Goal: Find specific page/section: Find specific page/section

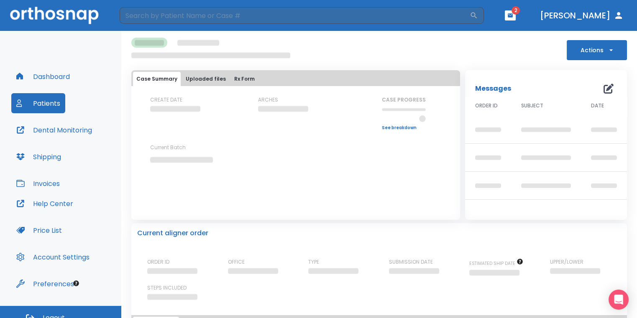
click at [513, 17] on icon "button" at bounding box center [510, 15] width 5 height 4
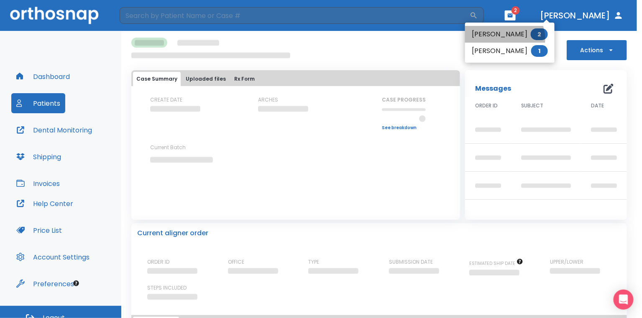
click at [504, 39] on li "[PERSON_NAME] 2" at bounding box center [509, 34] width 89 height 17
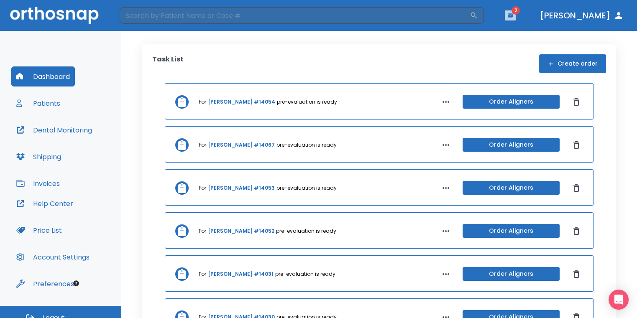
click at [513, 15] on icon "button" at bounding box center [510, 16] width 6 height 6
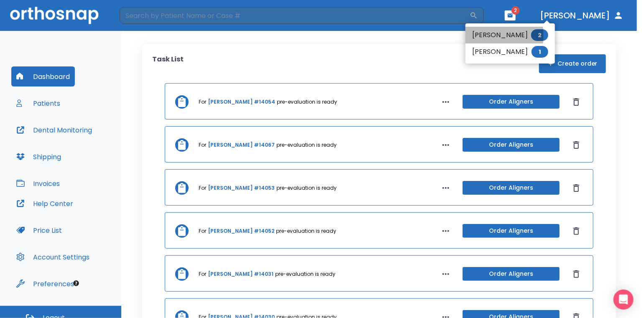
click at [482, 36] on li "[PERSON_NAME] 2" at bounding box center [509, 35] width 89 height 17
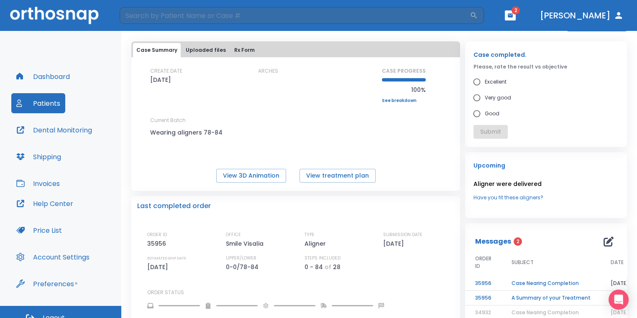
scroll to position [84, 0]
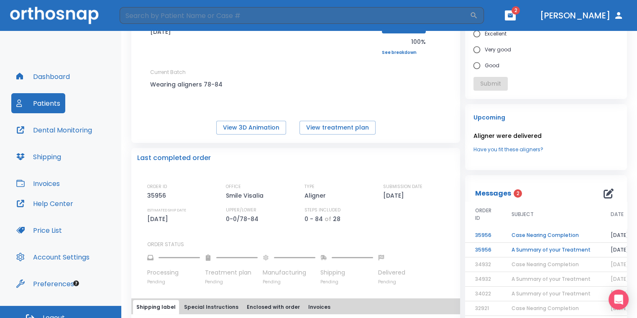
click at [536, 252] on td "A Summary of your Treatment" at bounding box center [550, 250] width 99 height 15
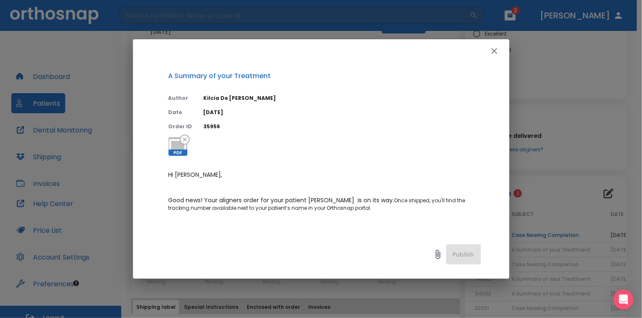
click at [499, 45] on button "button" at bounding box center [494, 51] width 17 height 17
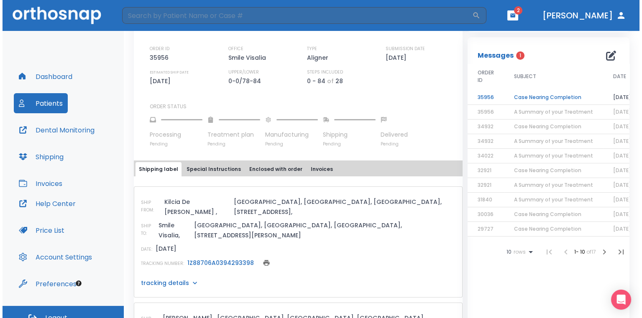
scroll to position [167, 0]
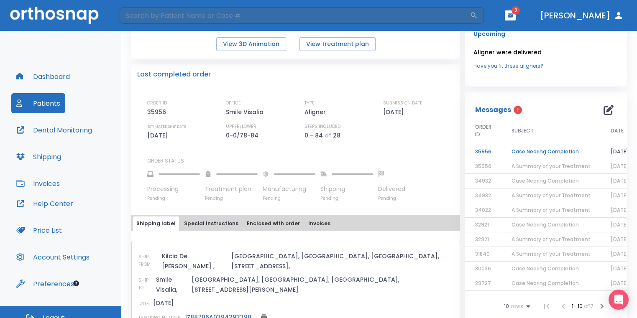
click at [546, 153] on td "Case Nearing Completion" at bounding box center [550, 152] width 99 height 15
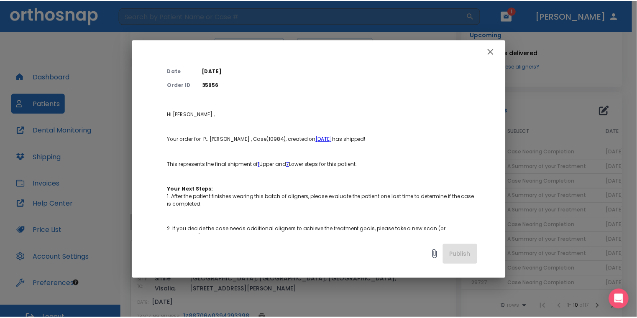
scroll to position [0, 0]
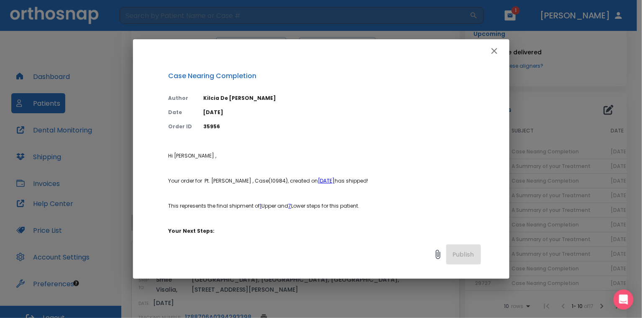
click at [491, 57] on button "button" at bounding box center [494, 51] width 17 height 17
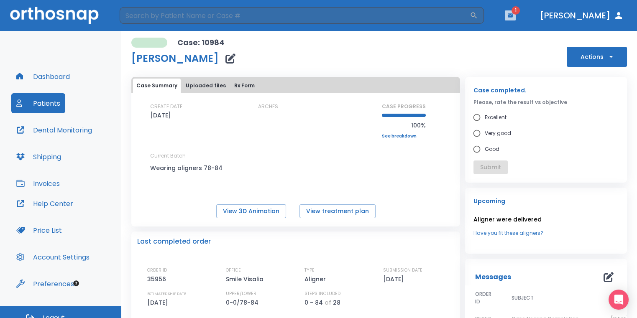
click at [513, 15] on icon "button" at bounding box center [510, 16] width 6 height 6
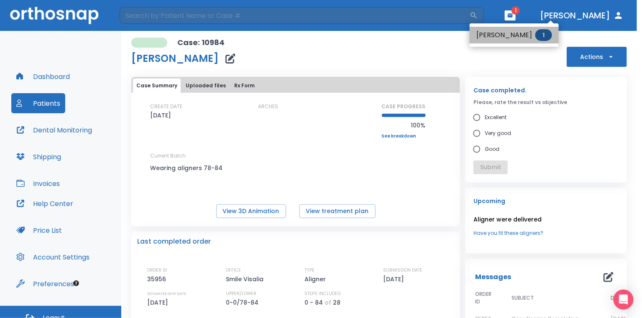
click at [535, 36] on span "1" at bounding box center [543, 35] width 17 height 12
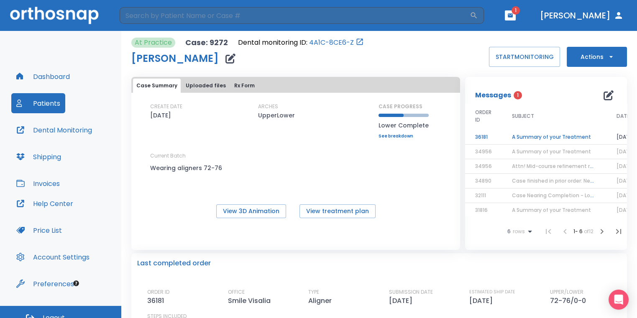
click at [561, 141] on td "A Summary of your Treatment" at bounding box center [554, 137] width 105 height 15
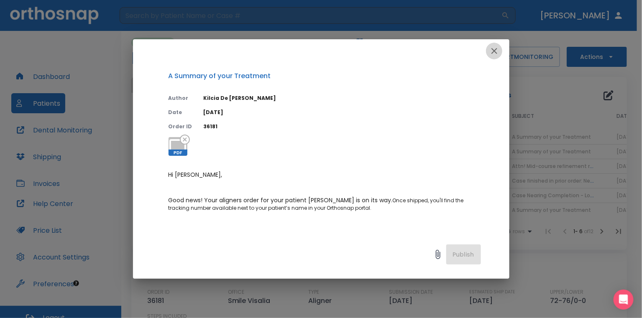
click at [492, 50] on icon "button" at bounding box center [494, 51] width 10 height 10
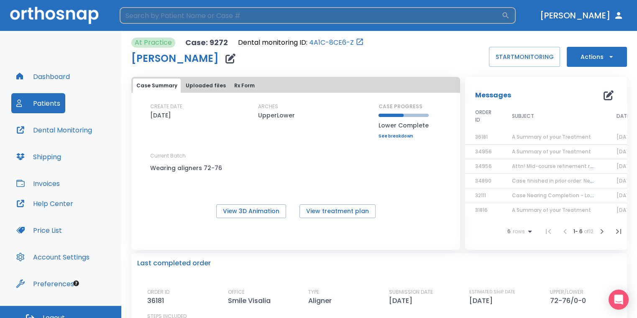
click at [445, 19] on input "search" at bounding box center [311, 15] width 382 height 17
type input "[PERSON_NAME]"
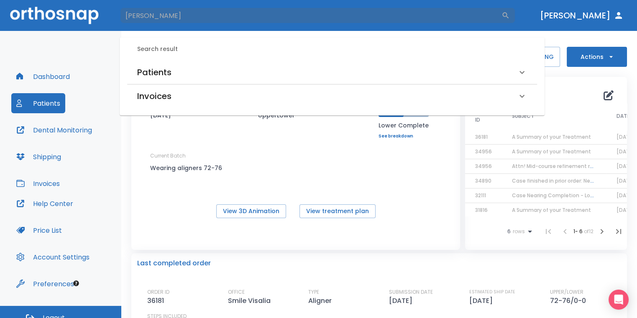
click at [195, 79] on div "Patients" at bounding box center [327, 72] width 380 height 13
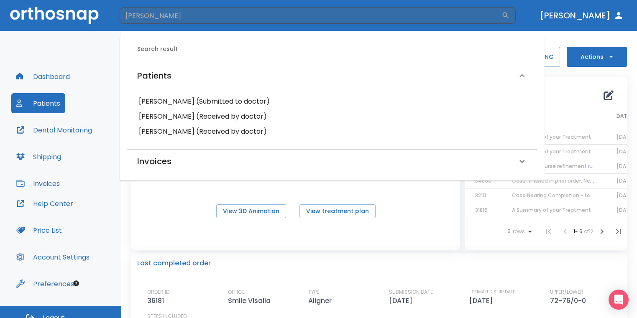
click at [211, 117] on h6 "[PERSON_NAME] (Received by doctor)" at bounding box center [332, 117] width 386 height 12
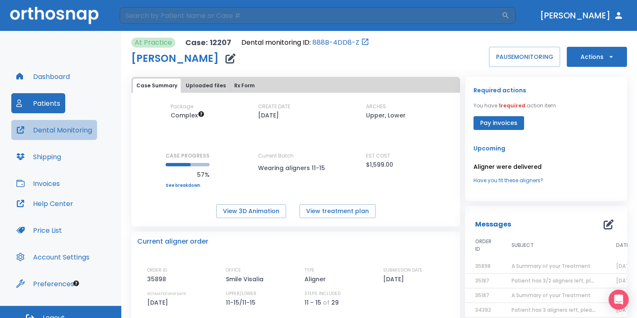
click at [77, 133] on button "Dental Monitoring" at bounding box center [54, 130] width 86 height 20
